Goal: Task Accomplishment & Management: Manage account settings

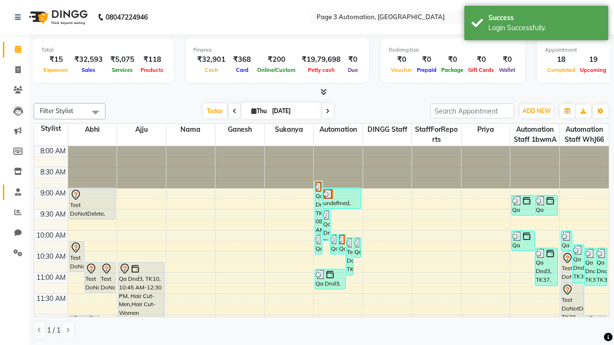
click at [14, 192] on span at bounding box center [18, 192] width 17 height 11
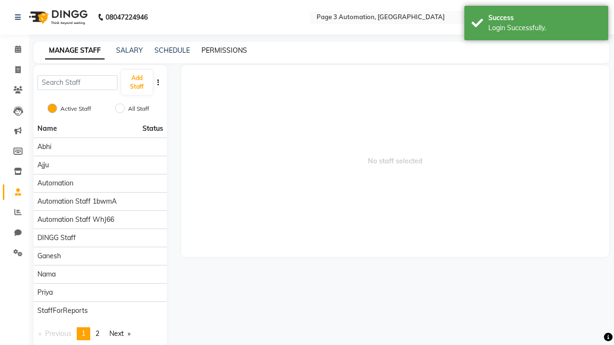
click at [224, 50] on link "PERMISSIONS" at bounding box center [224, 50] width 46 height 9
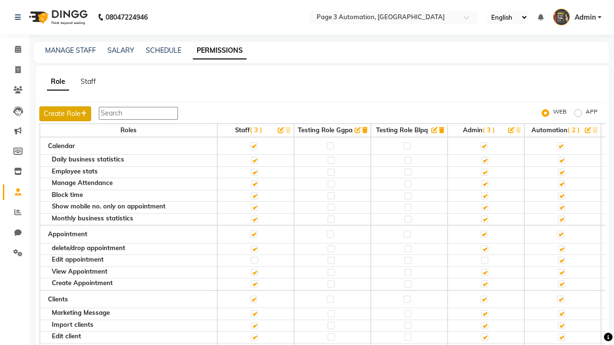
click at [66, 114] on button "Create Role" at bounding box center [65, 113] width 52 height 15
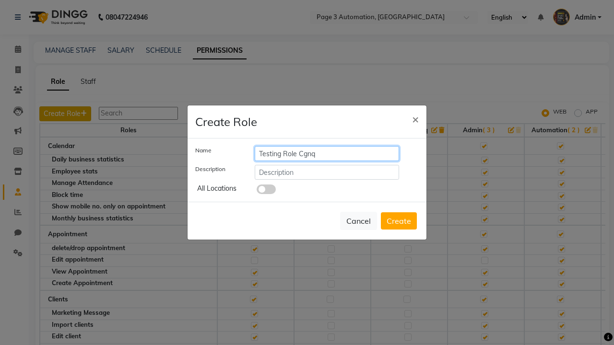
type input "Testing Role Cgnq"
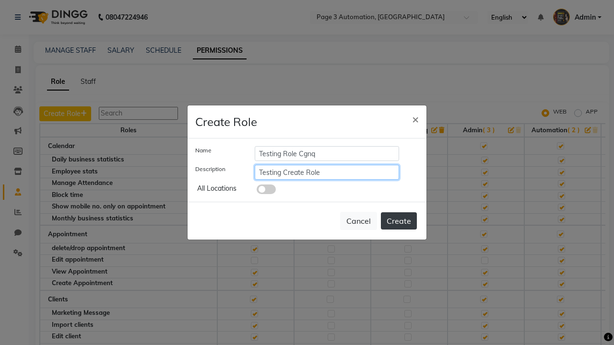
type input "Testing Create Role"
click at [399, 221] on button "Create" at bounding box center [399, 221] width 36 height 17
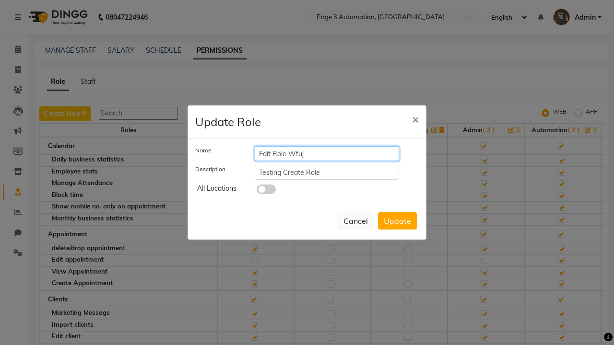
type input "Edit Role Wfuj"
type input "Testing Edit Role"
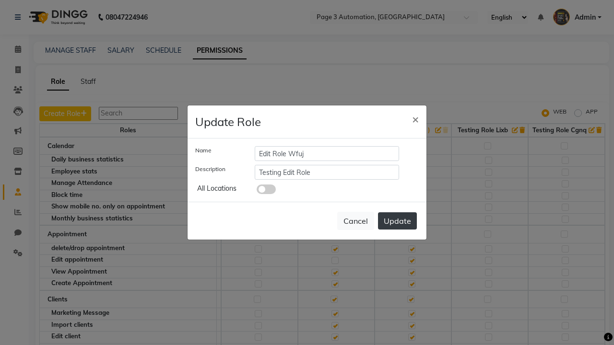
click at [397, 221] on button "Update" at bounding box center [397, 221] width 39 height 17
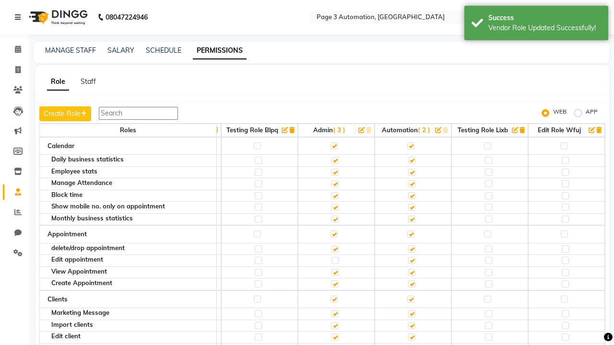
click at [600, 130] on icon "button" at bounding box center [598, 130] width 5 height 6
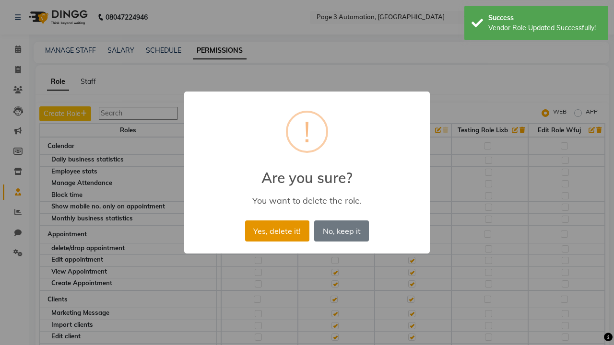
click at [277, 231] on button "Yes, delete it!" at bounding box center [277, 231] width 64 height 21
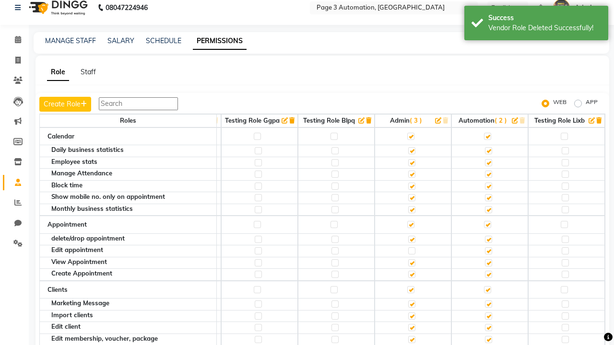
scroll to position [0, 0]
